Goal: Information Seeking & Learning: Learn about a topic

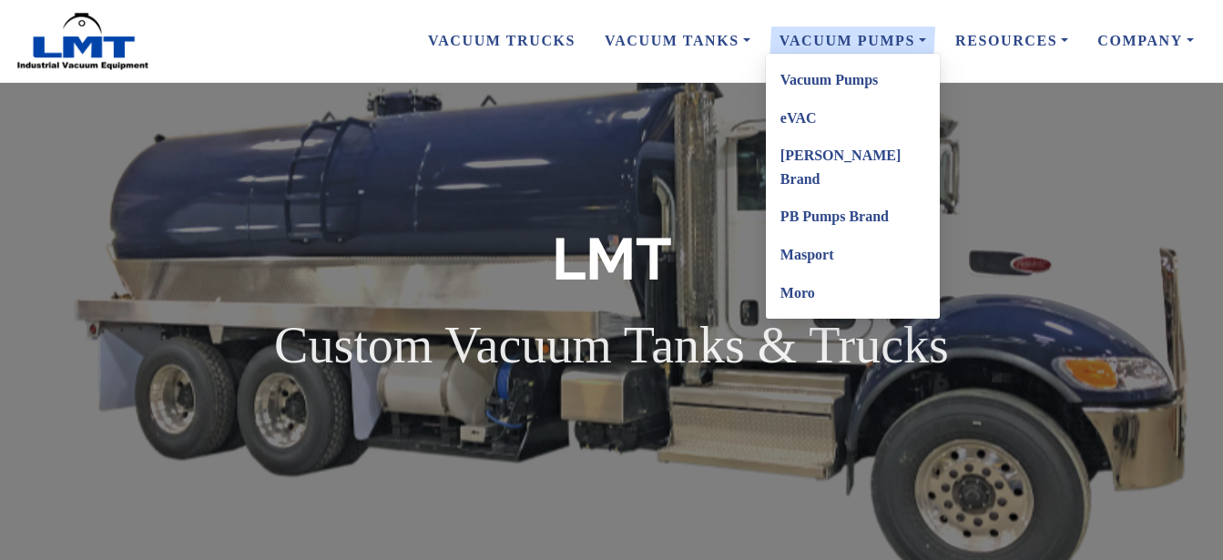
click at [836, 81] on link "Vacuum Pumps" at bounding box center [853, 80] width 174 height 38
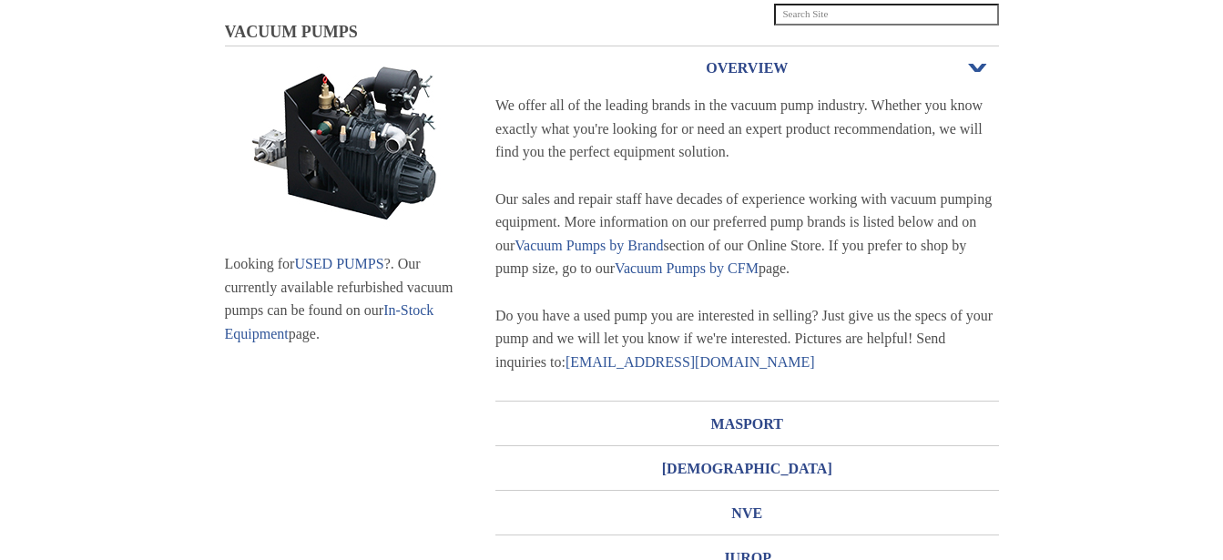
scroll to position [186, 0]
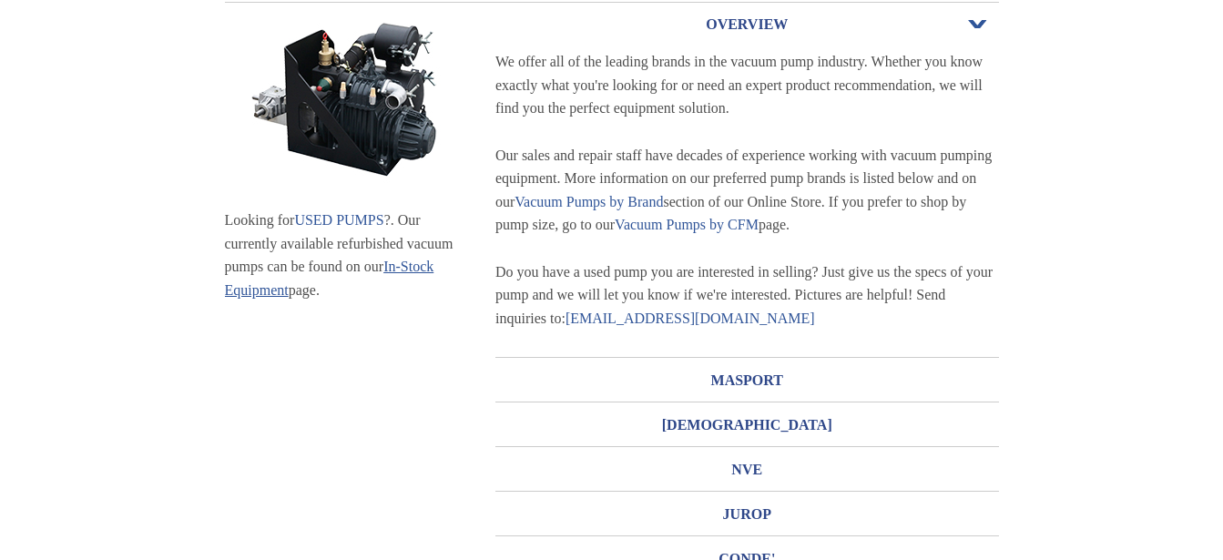
click at [426, 270] on link "In-Stock Equipment" at bounding box center [329, 278] width 209 height 39
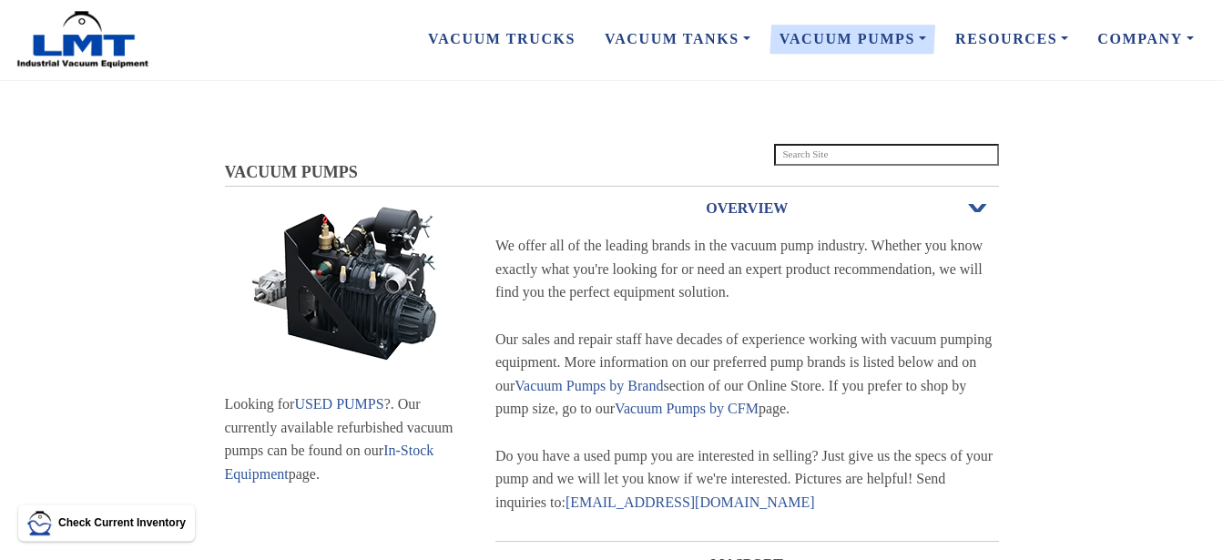
scroll to position [0, 0]
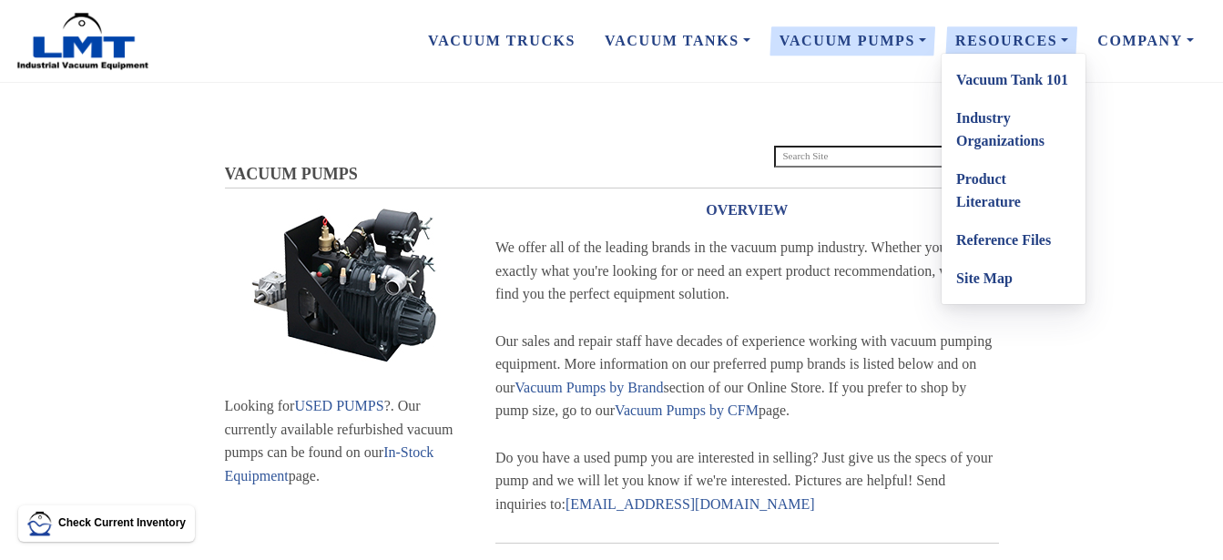
click at [984, 182] on link "Product Literature" at bounding box center [1014, 190] width 144 height 61
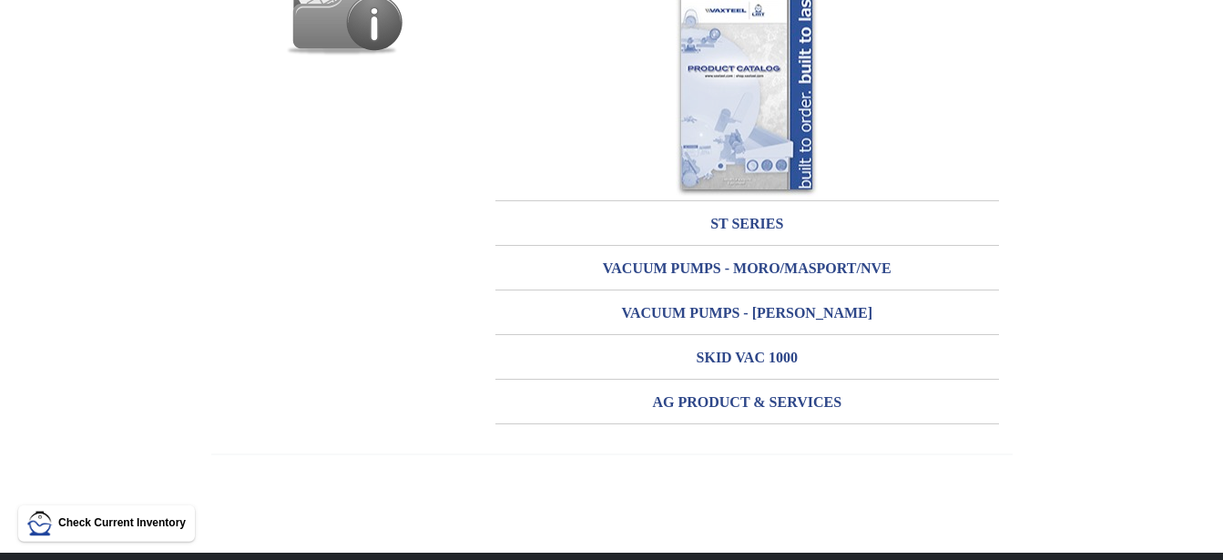
scroll to position [279, 0]
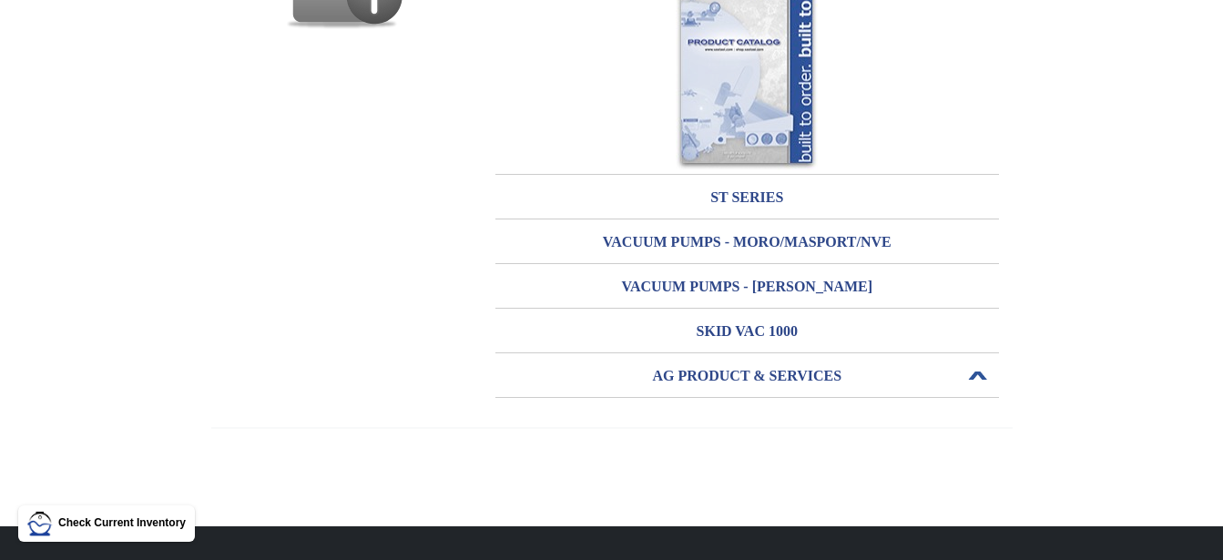
click at [737, 374] on h3 "AG PRODUCT & SERVICES" at bounding box center [747, 376] width 504 height 29
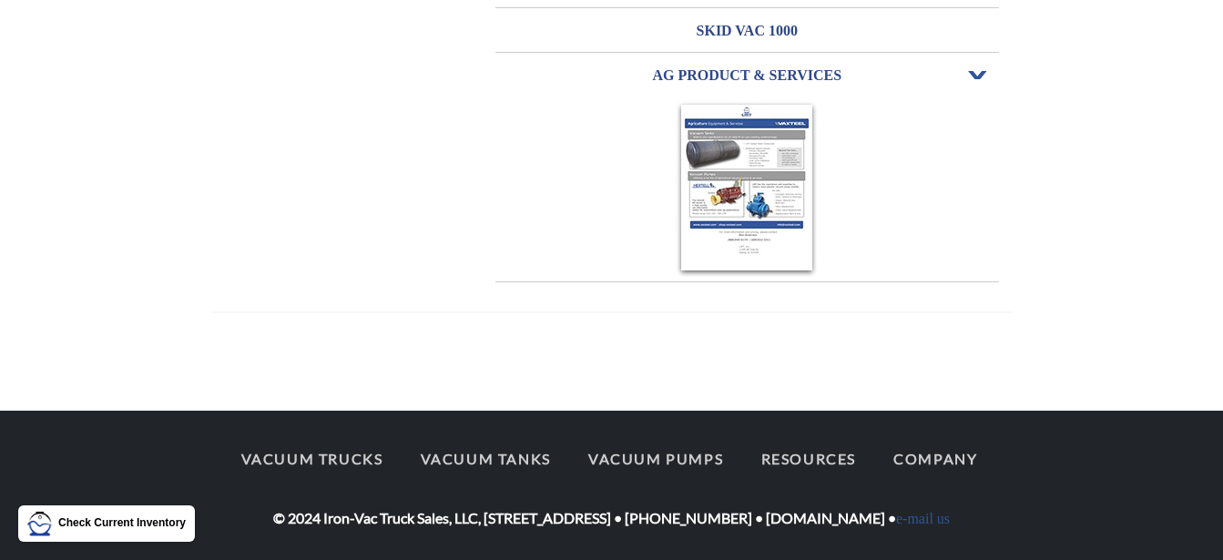
scroll to position [382, 0]
click at [752, 158] on img at bounding box center [747, 189] width 142 height 177
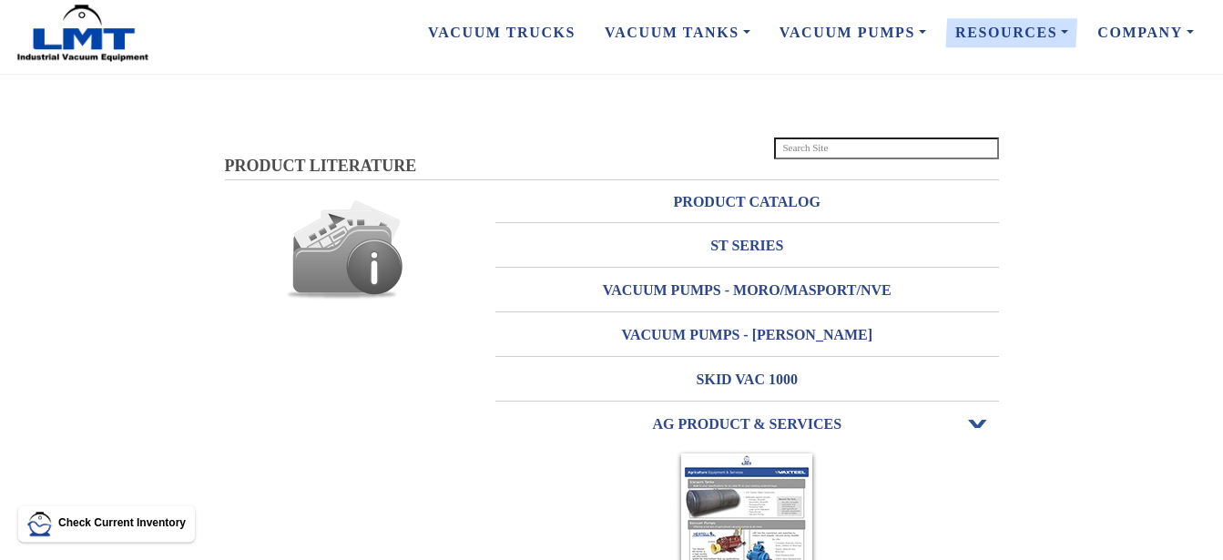
scroll to position [0, 0]
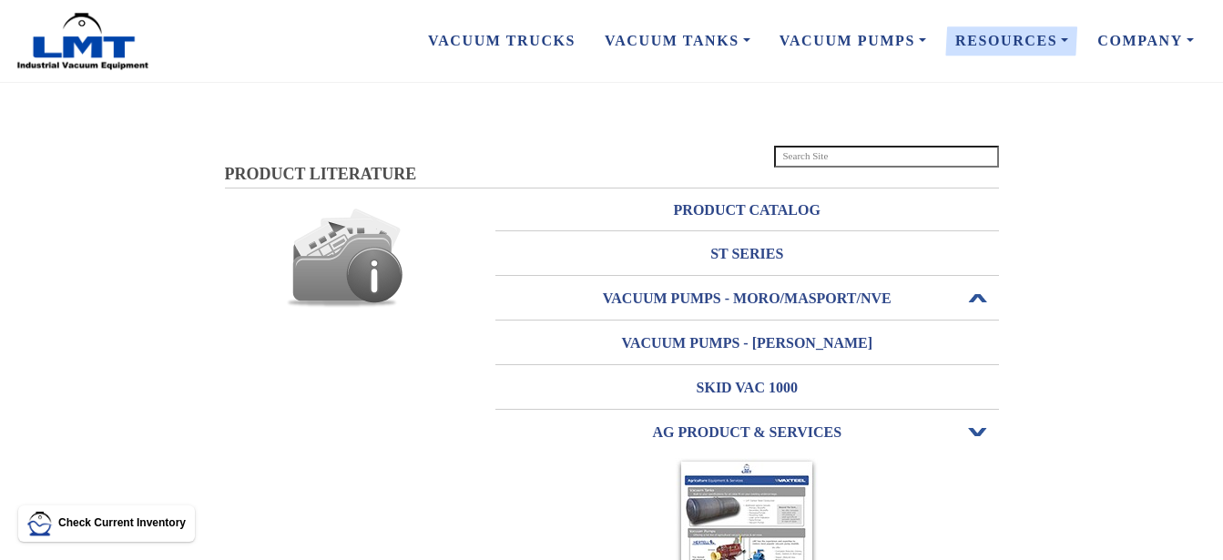
click at [687, 294] on h3 "VACUUM PUMPS - MORO/MASPORT/NVE" at bounding box center [747, 298] width 504 height 29
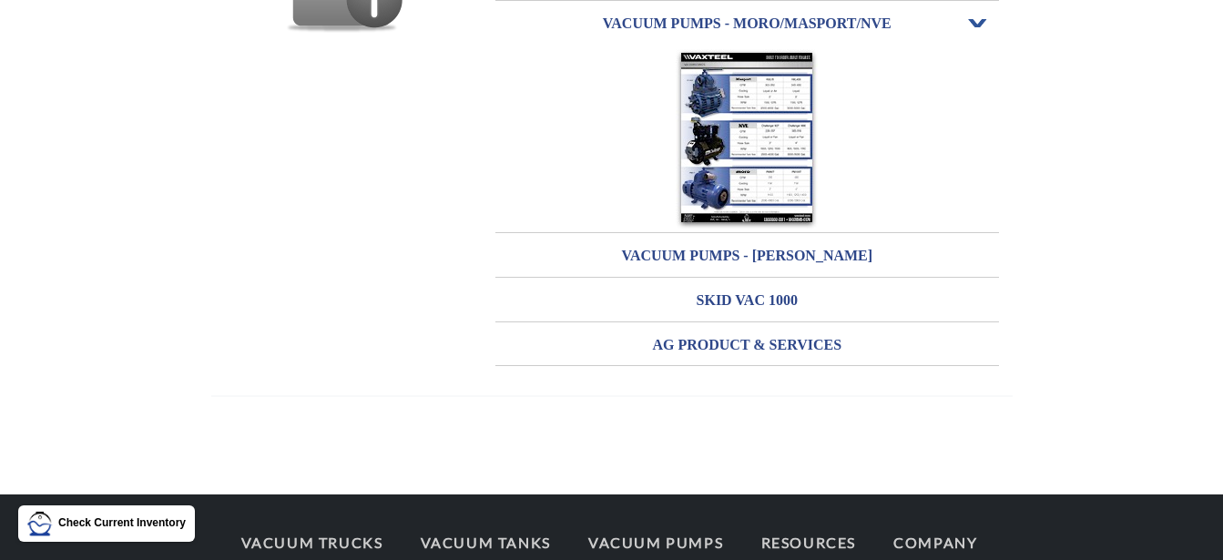
scroll to position [277, 0]
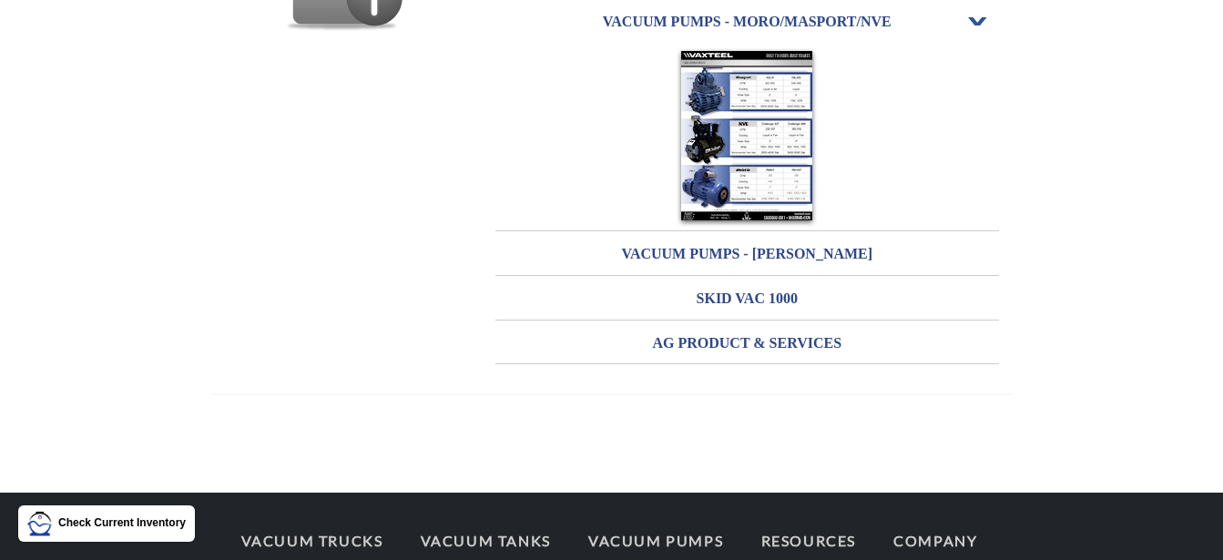
click at [744, 145] on img at bounding box center [747, 137] width 142 height 180
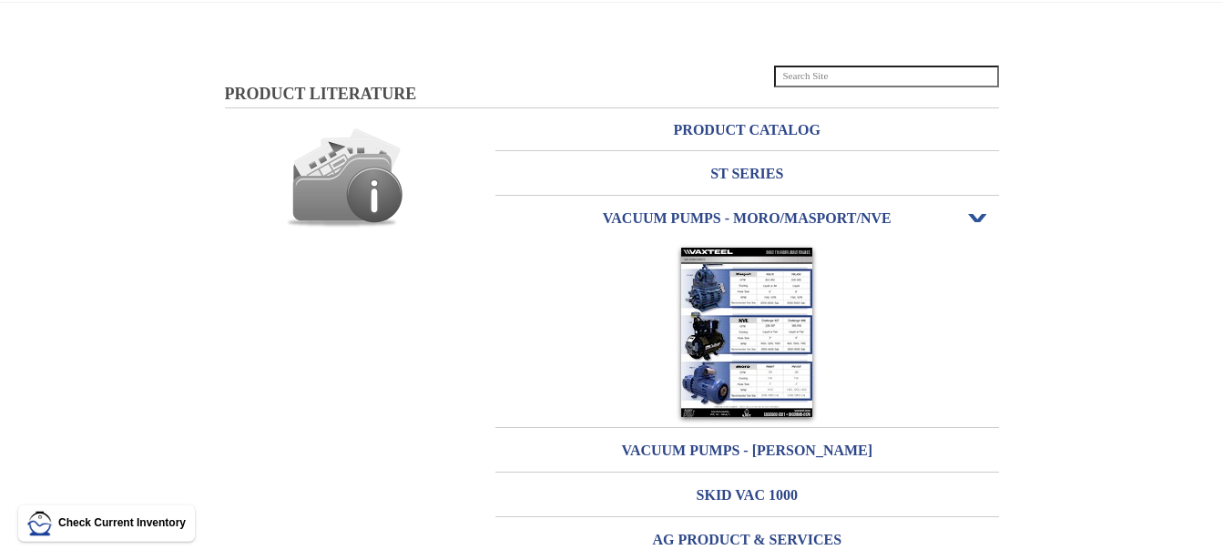
scroll to position [0, 0]
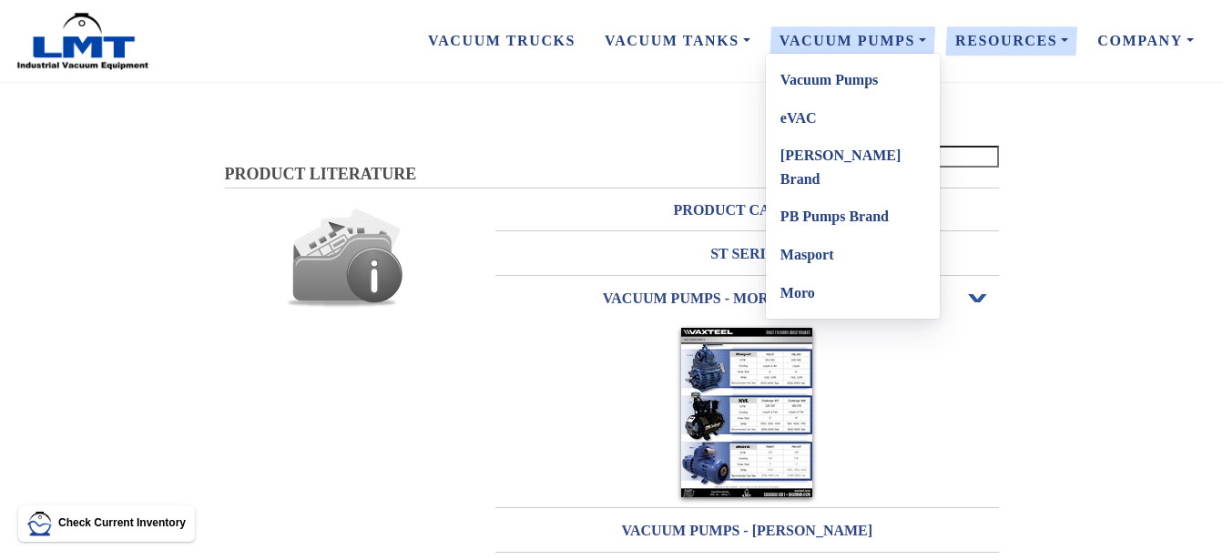
click at [829, 198] on link "PB Pumps Brand" at bounding box center [853, 217] width 174 height 38
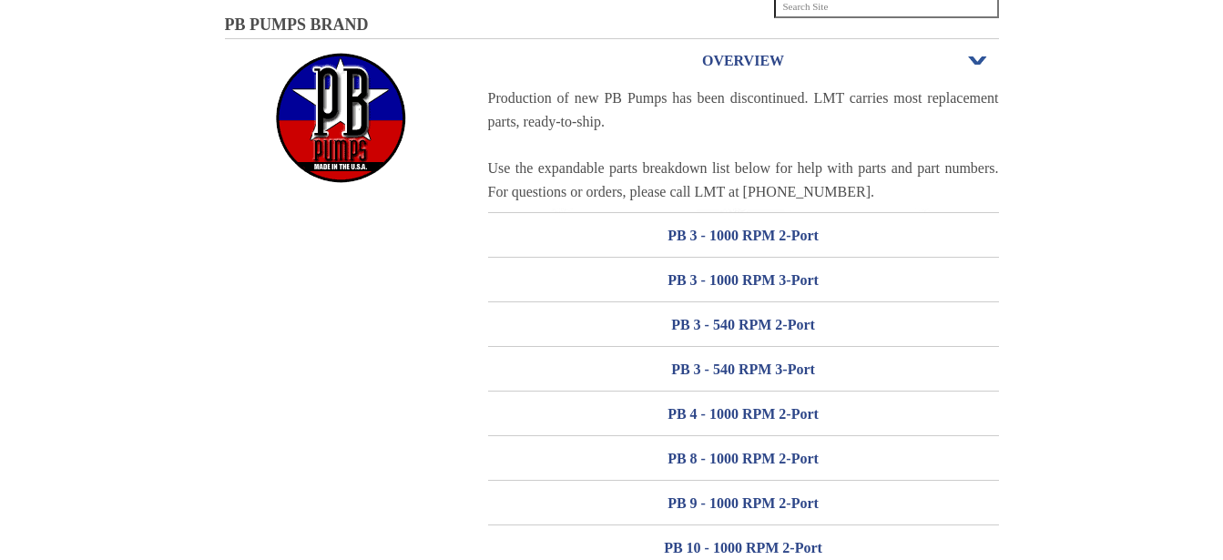
scroll to position [186, 0]
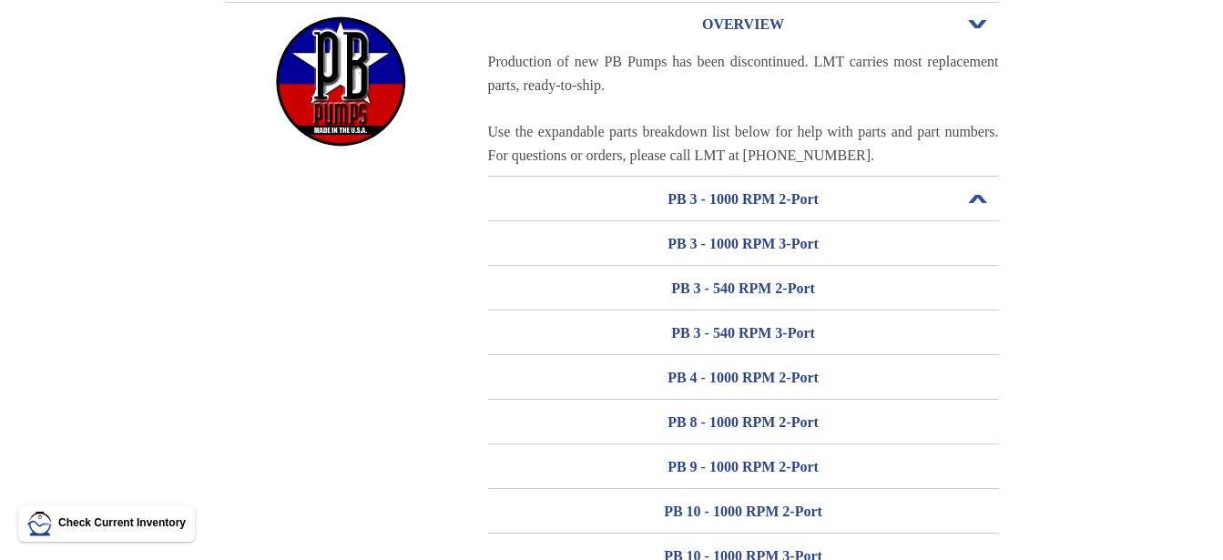
click at [743, 196] on h3 "PB 3 - 1000 RPM 2-Port" at bounding box center [743, 199] width 511 height 29
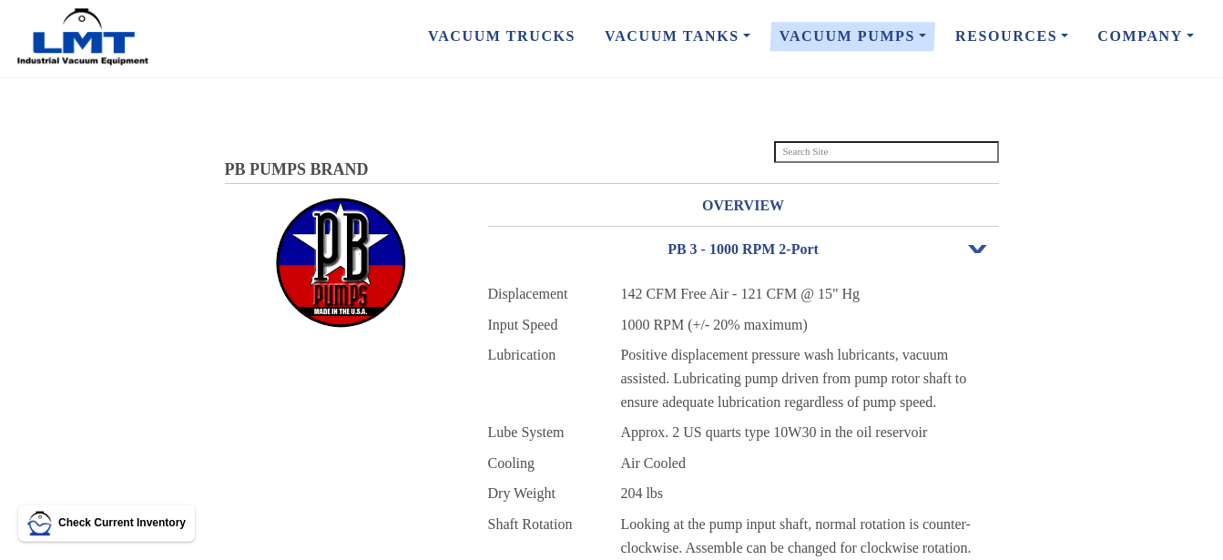
scroll to position [0, 0]
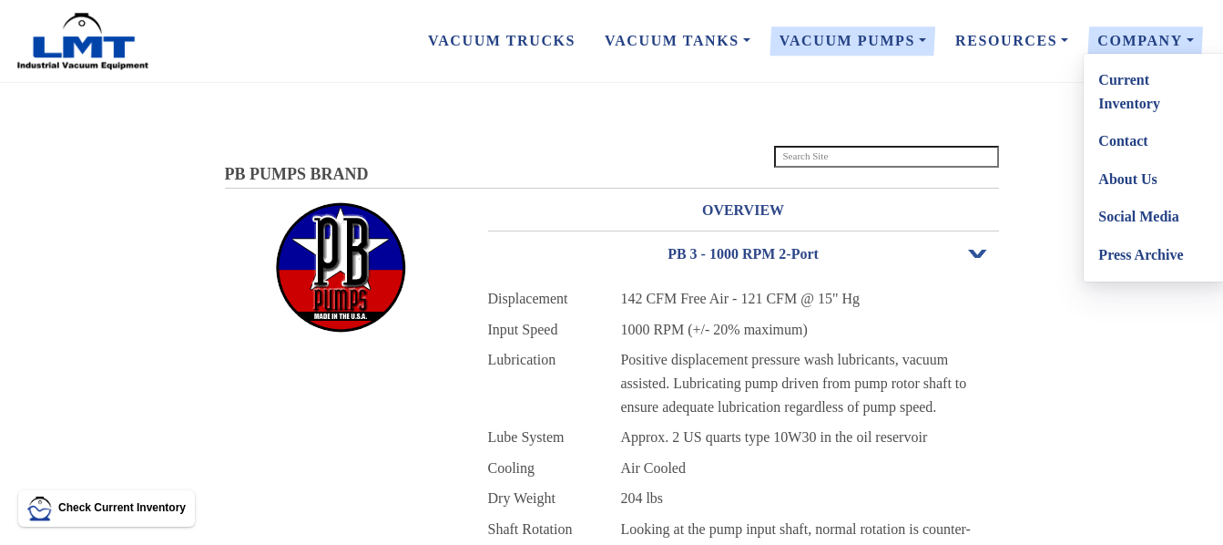
click at [1129, 85] on link "Current Inventory" at bounding box center [1156, 91] width 144 height 61
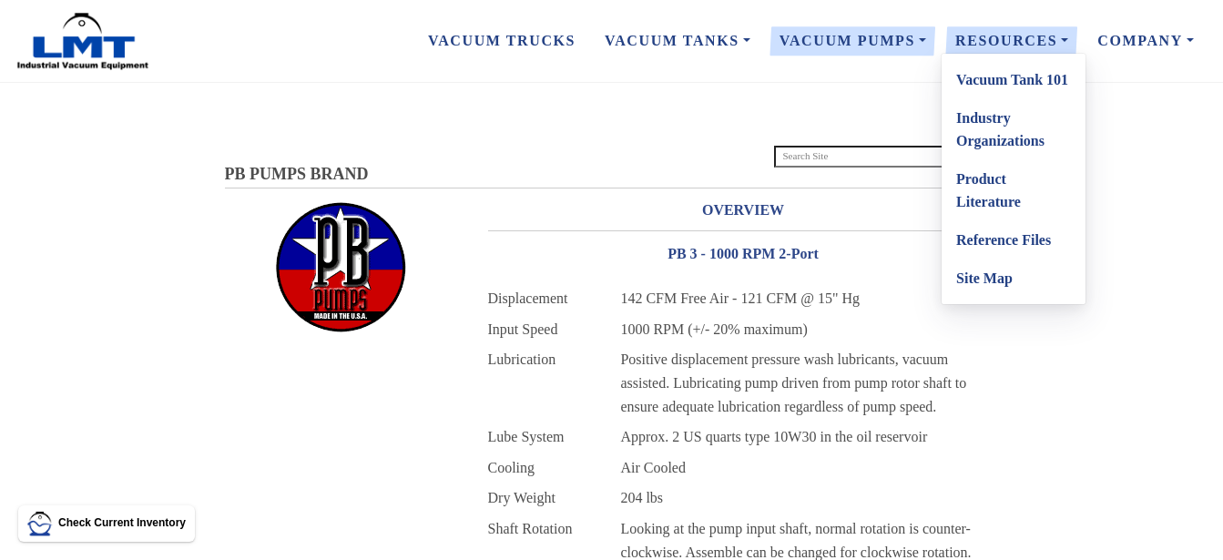
click at [995, 82] on link "Vacuum Tank 101" at bounding box center [1014, 80] width 144 height 38
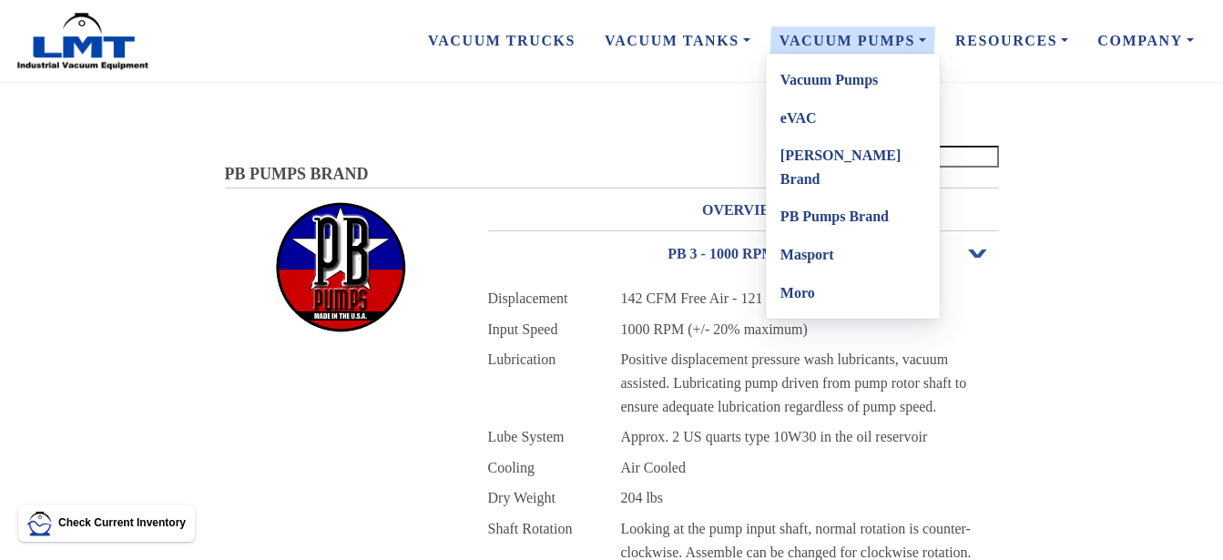
click at [799, 274] on link "Moro" at bounding box center [853, 293] width 174 height 38
click at [817, 236] on link "Masport" at bounding box center [853, 255] width 174 height 38
click at [807, 116] on link "eVAC" at bounding box center [853, 118] width 174 height 38
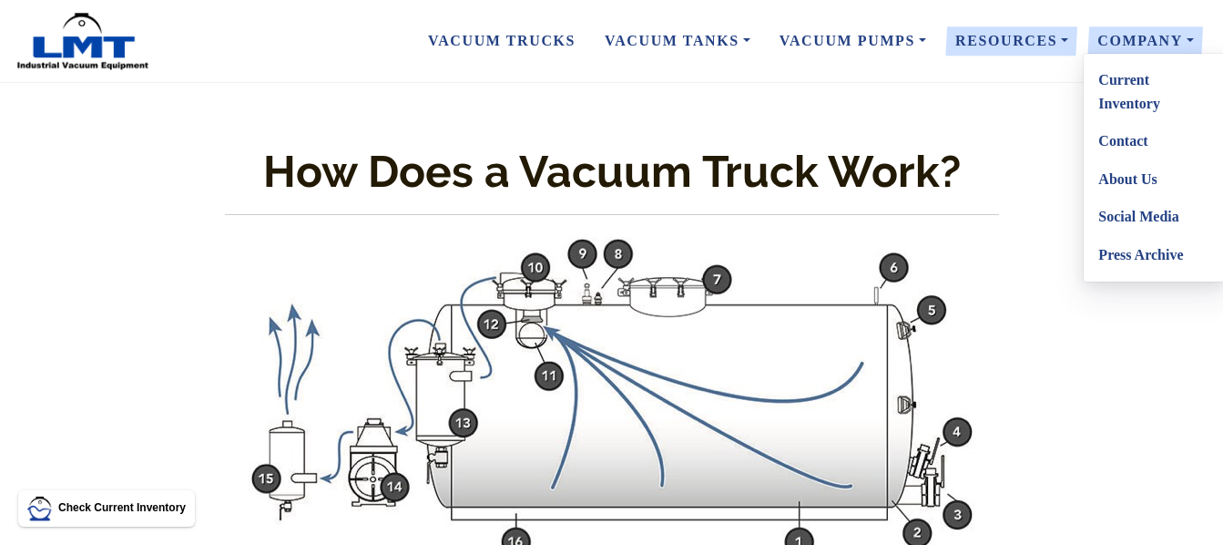
click at [1138, 141] on link "Contact" at bounding box center [1156, 141] width 144 height 38
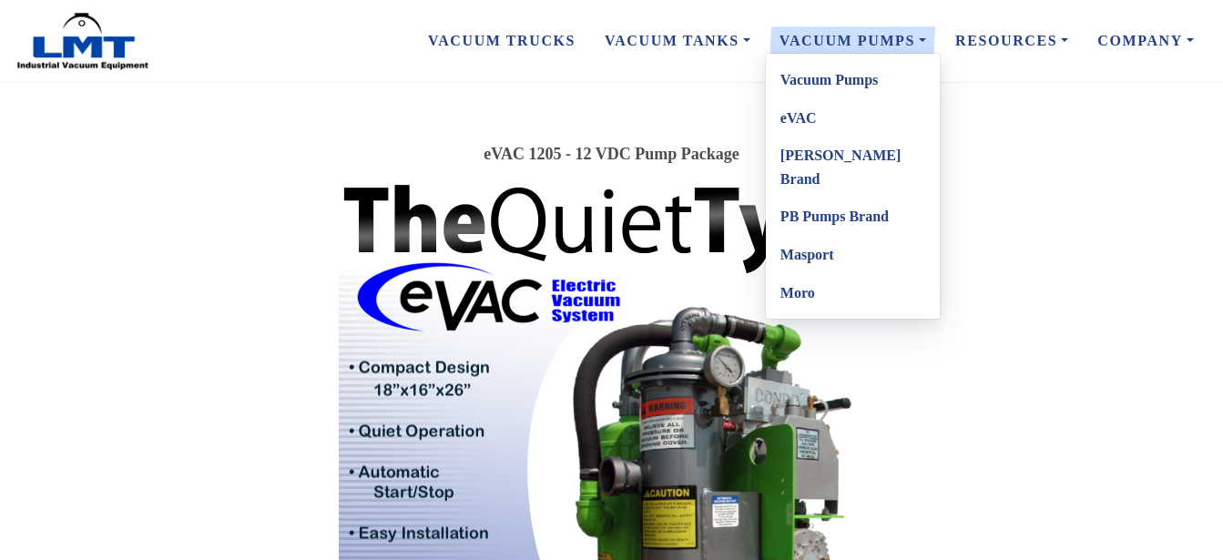
click at [828, 82] on link "Vacuum Pumps" at bounding box center [853, 80] width 174 height 38
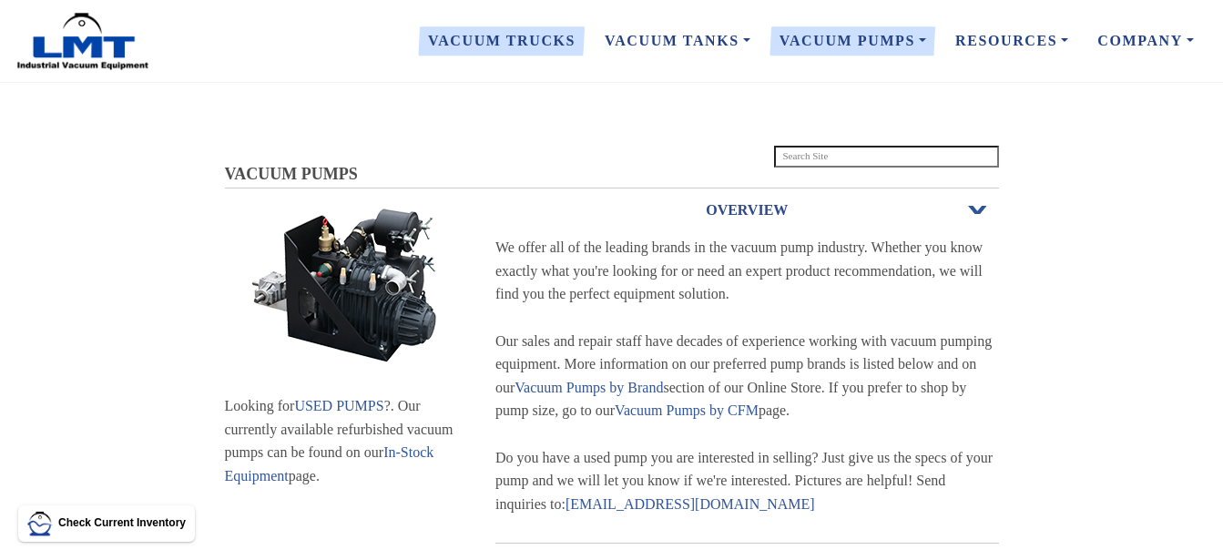
click at [510, 40] on link "Vacuum Trucks" at bounding box center [501, 41] width 177 height 38
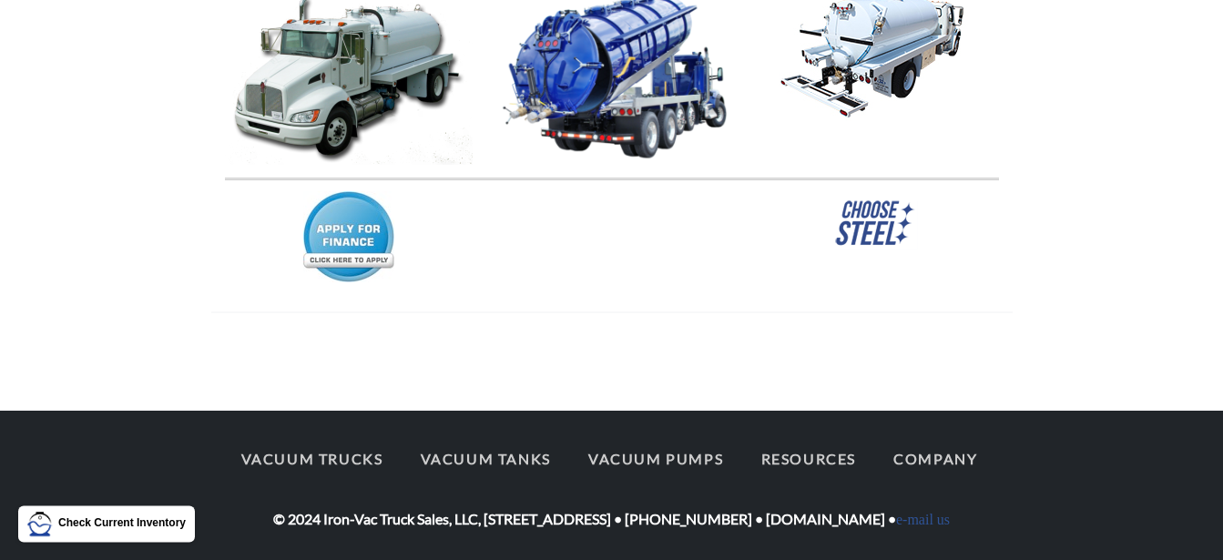
scroll to position [630, 0]
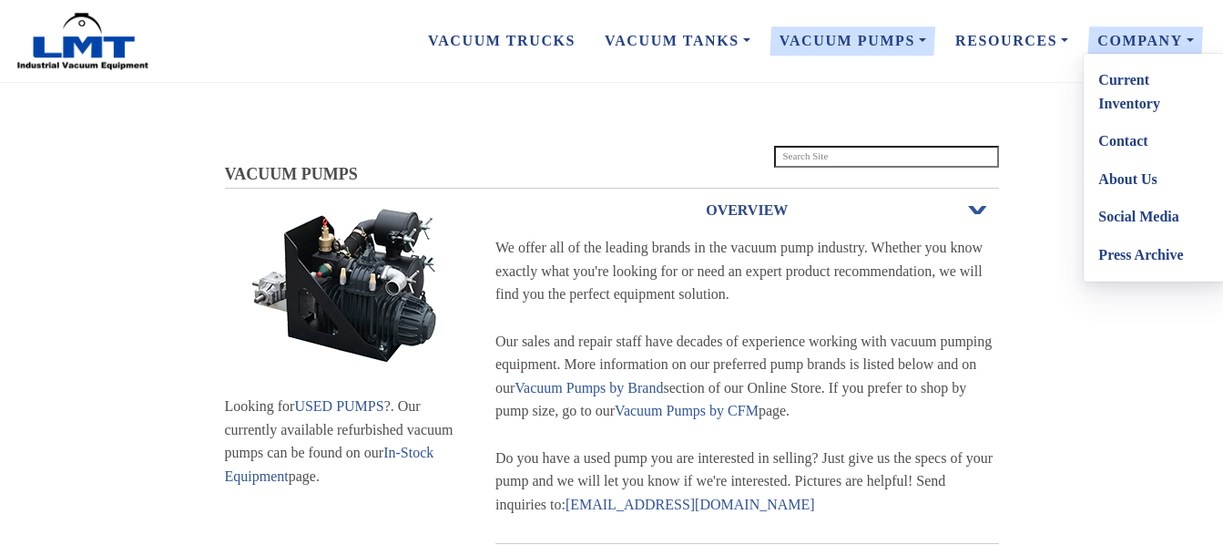
click at [1126, 175] on link "About Us" at bounding box center [1156, 179] width 144 height 38
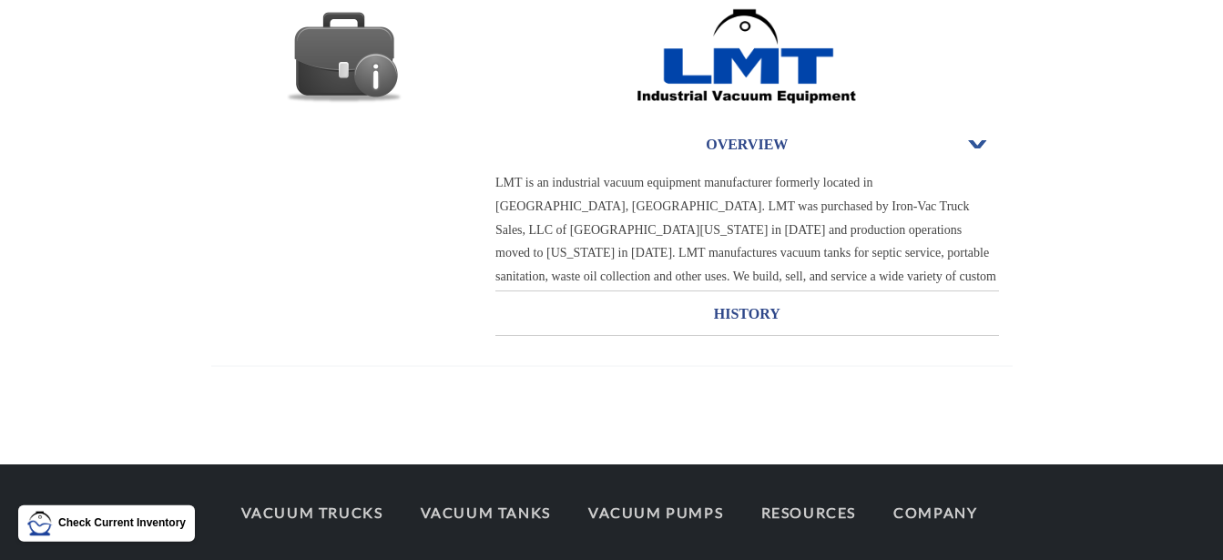
scroll to position [186, 0]
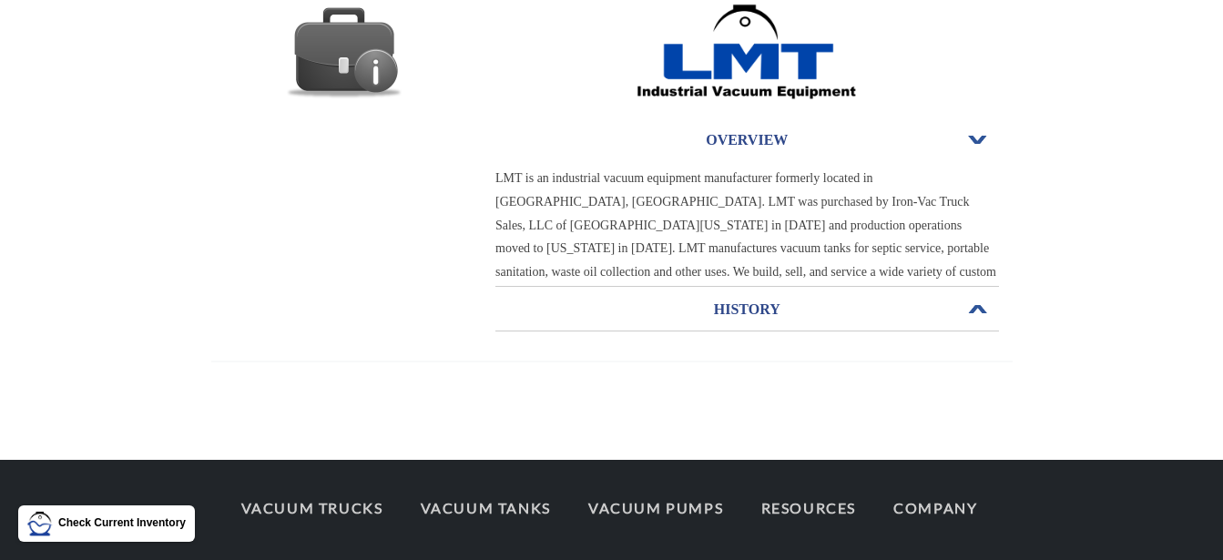
click at [747, 309] on h3 "HISTORY" at bounding box center [747, 309] width 504 height 29
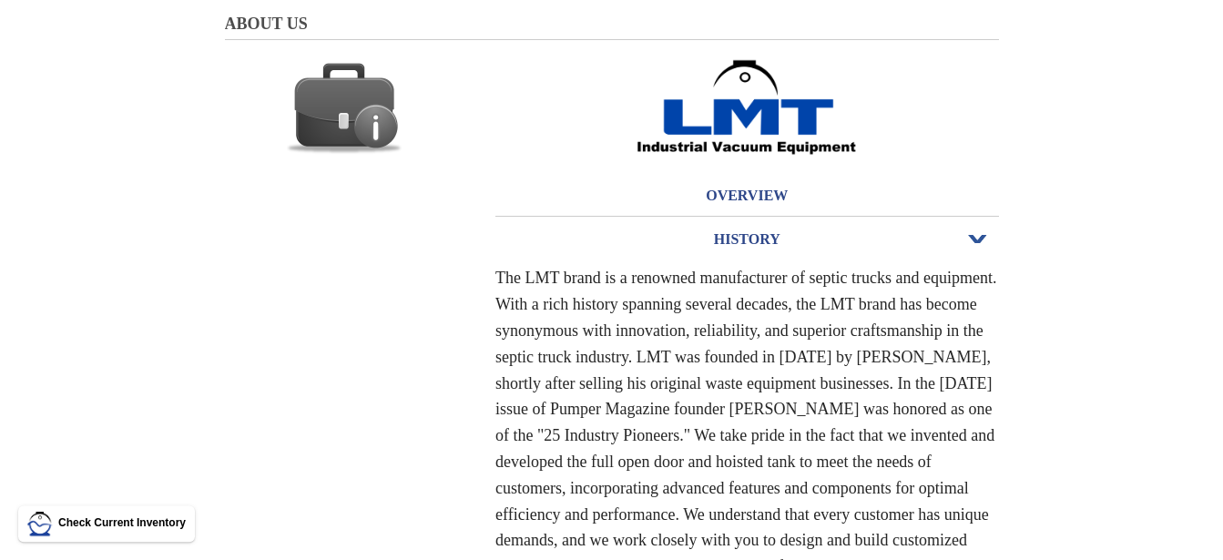
scroll to position [457, 0]
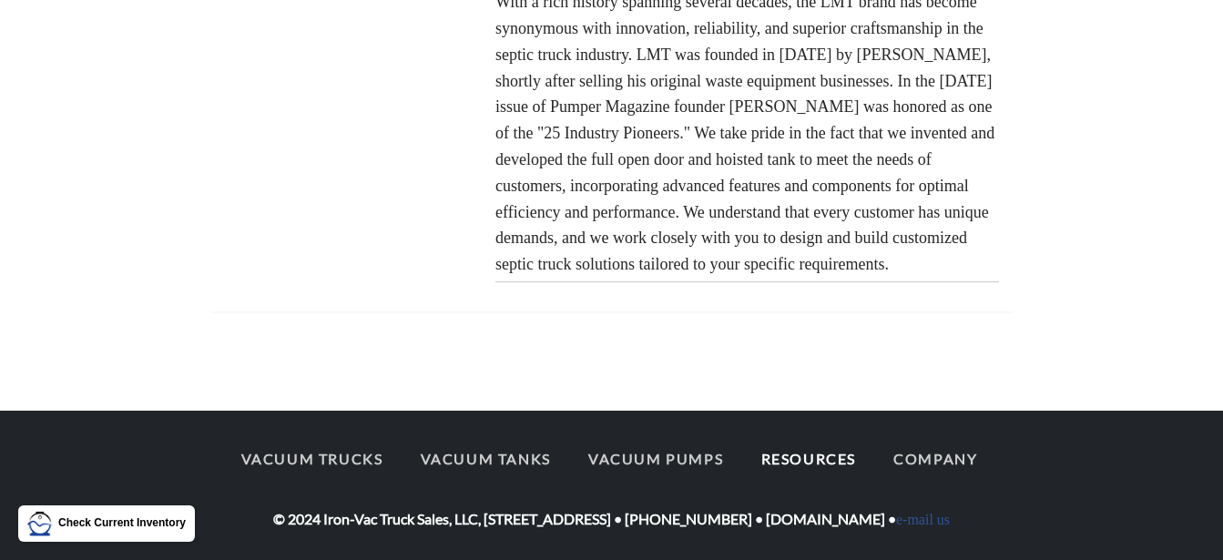
click at [795, 440] on link "Resources" at bounding box center [808, 459] width 128 height 38
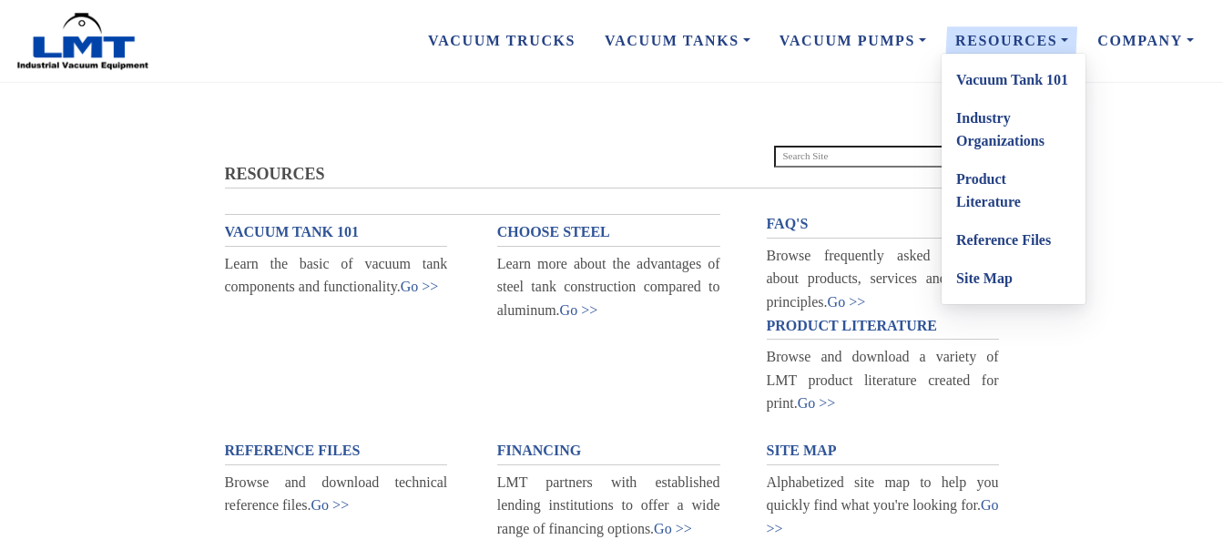
click at [998, 82] on link "Vacuum Tank 101" at bounding box center [1014, 80] width 144 height 38
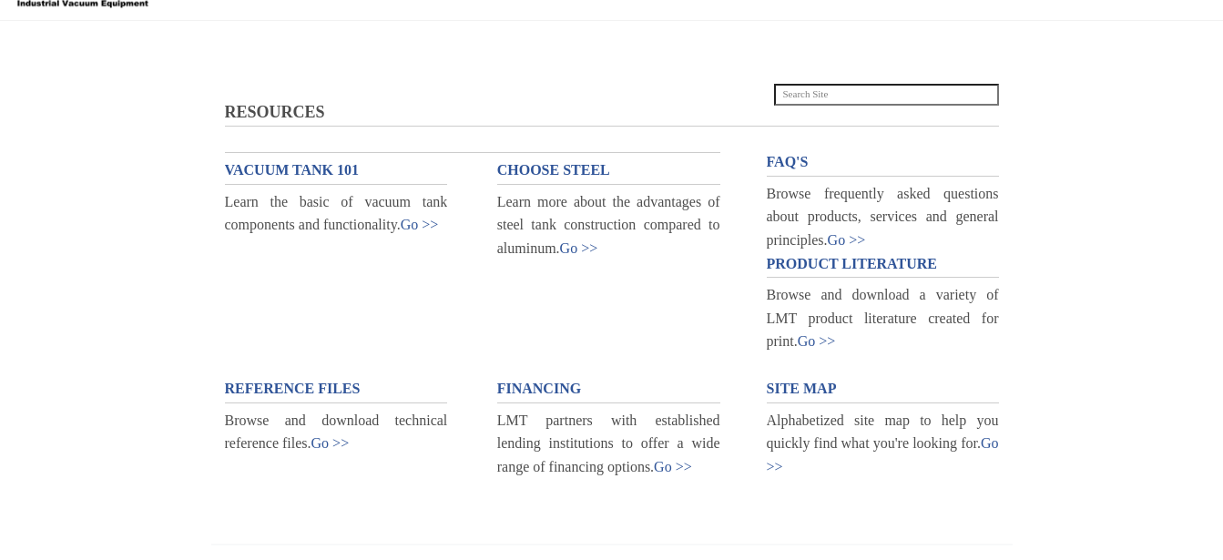
scroll to position [186, 0]
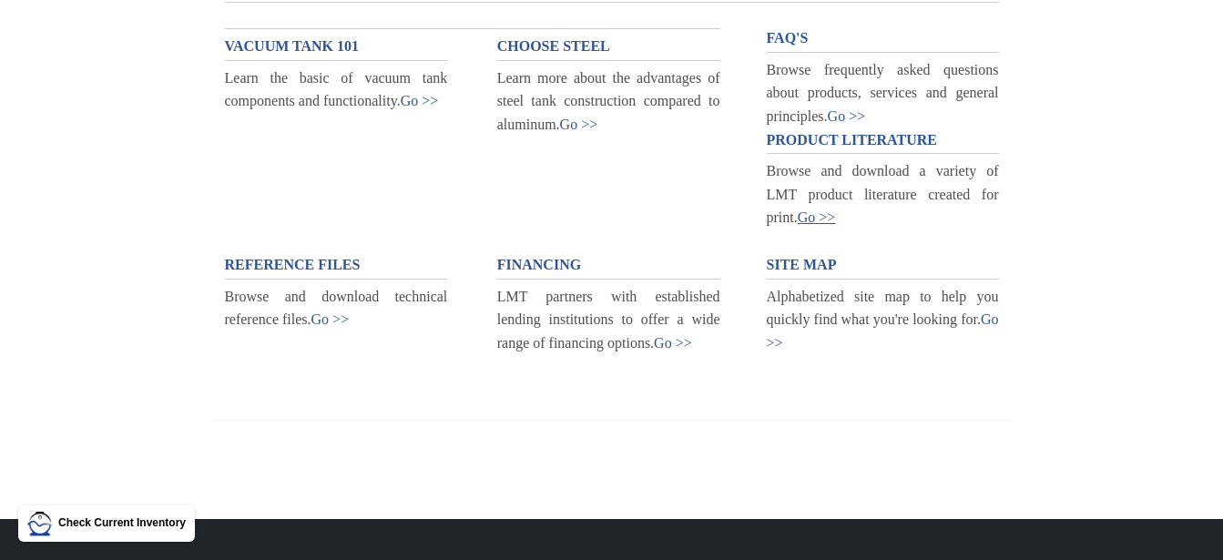
click at [822, 217] on link "Go >>" at bounding box center [817, 216] width 38 height 15
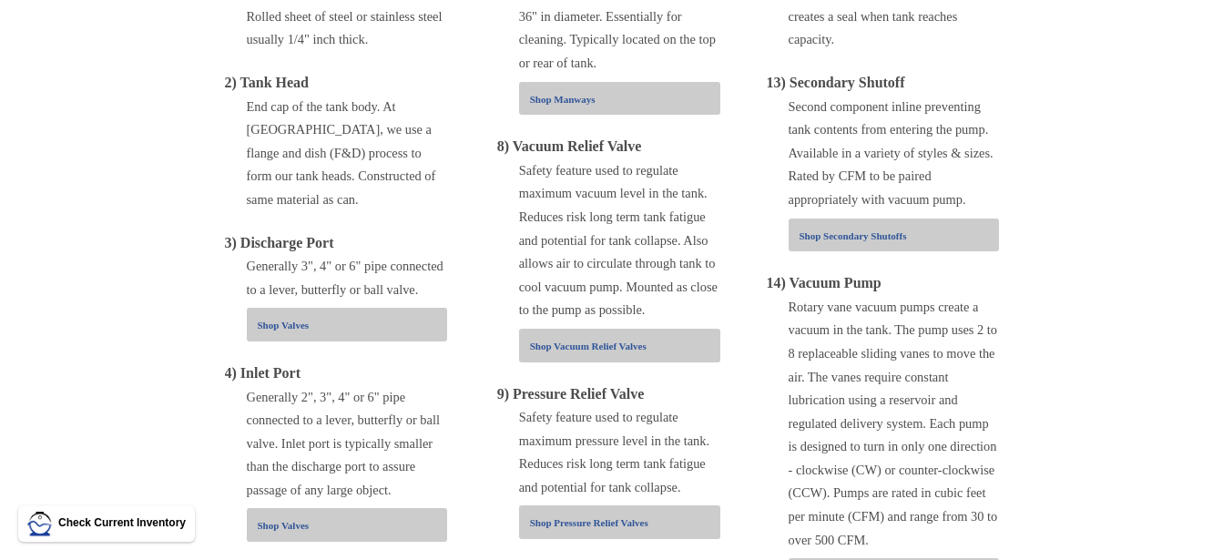
scroll to position [743, 0]
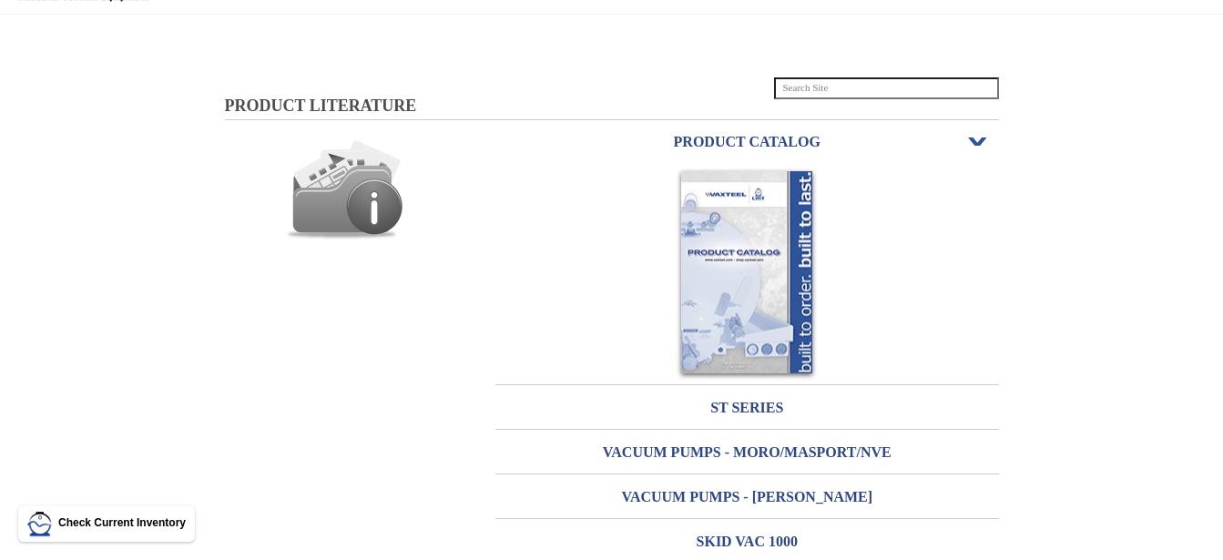
scroll to position [47, 0]
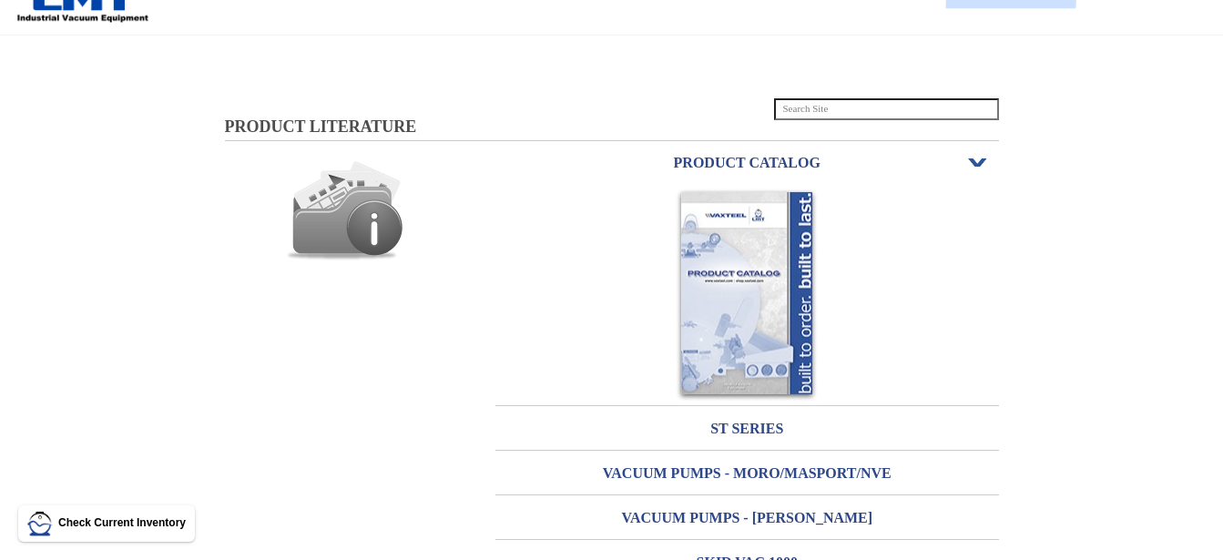
click at [691, 238] on img at bounding box center [747, 295] width 142 height 213
